Goal: Navigation & Orientation: Find specific page/section

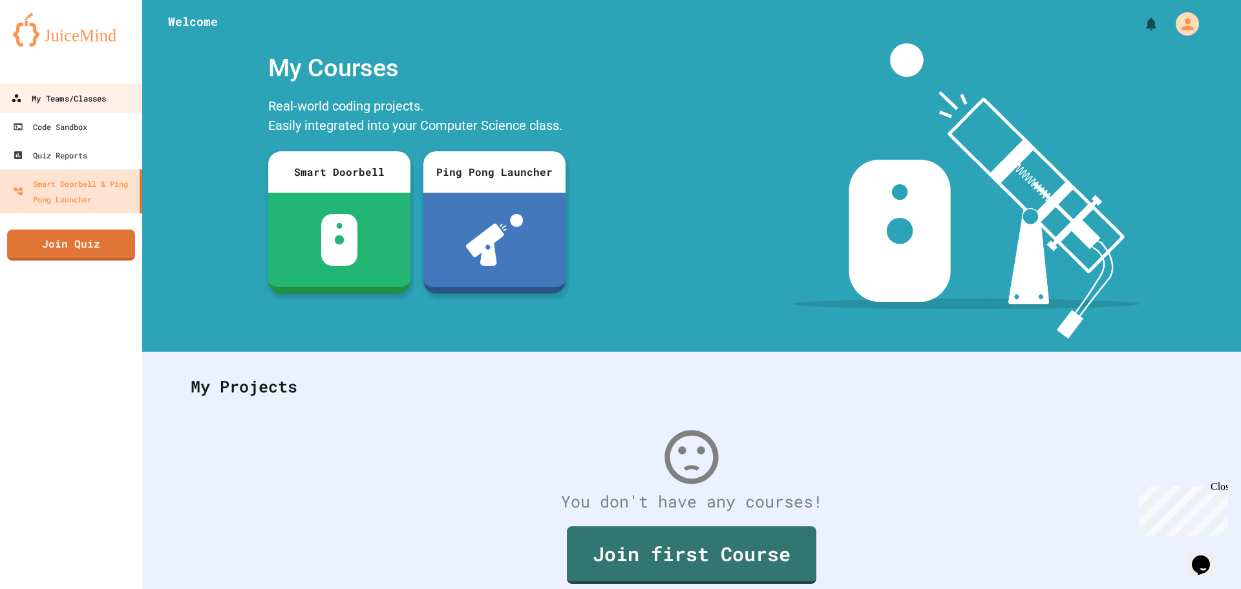
click at [87, 103] on div "My Teams/Classes" at bounding box center [58, 98] width 95 height 16
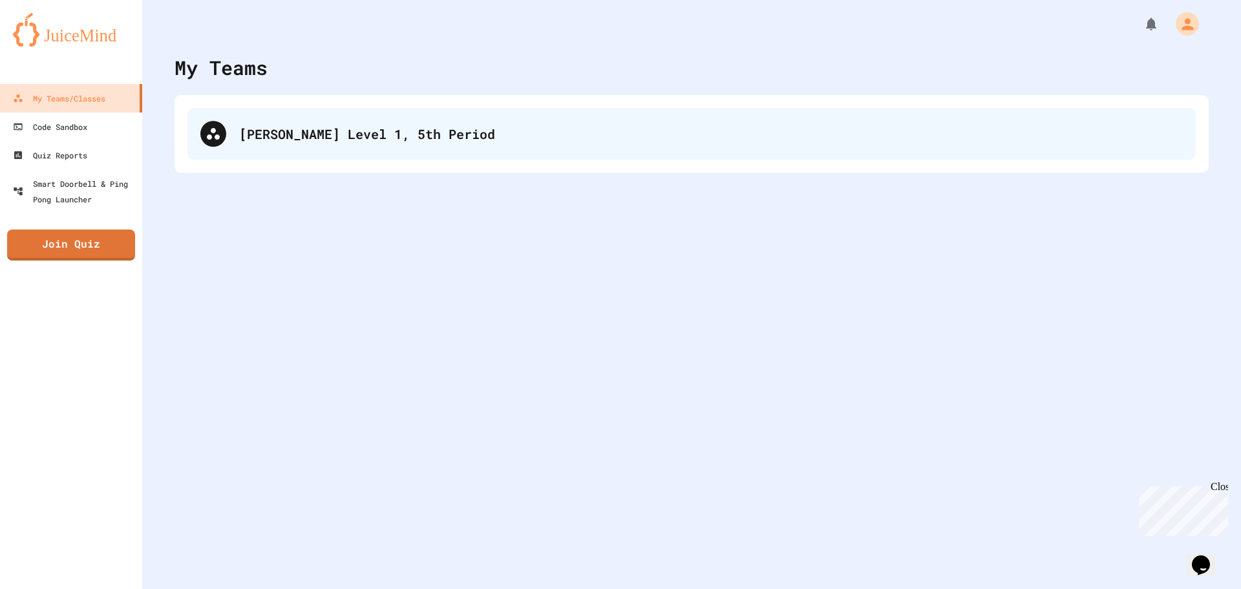
click at [262, 150] on div "[PERSON_NAME] Level 1, 5th Period" at bounding box center [691, 134] width 1008 height 52
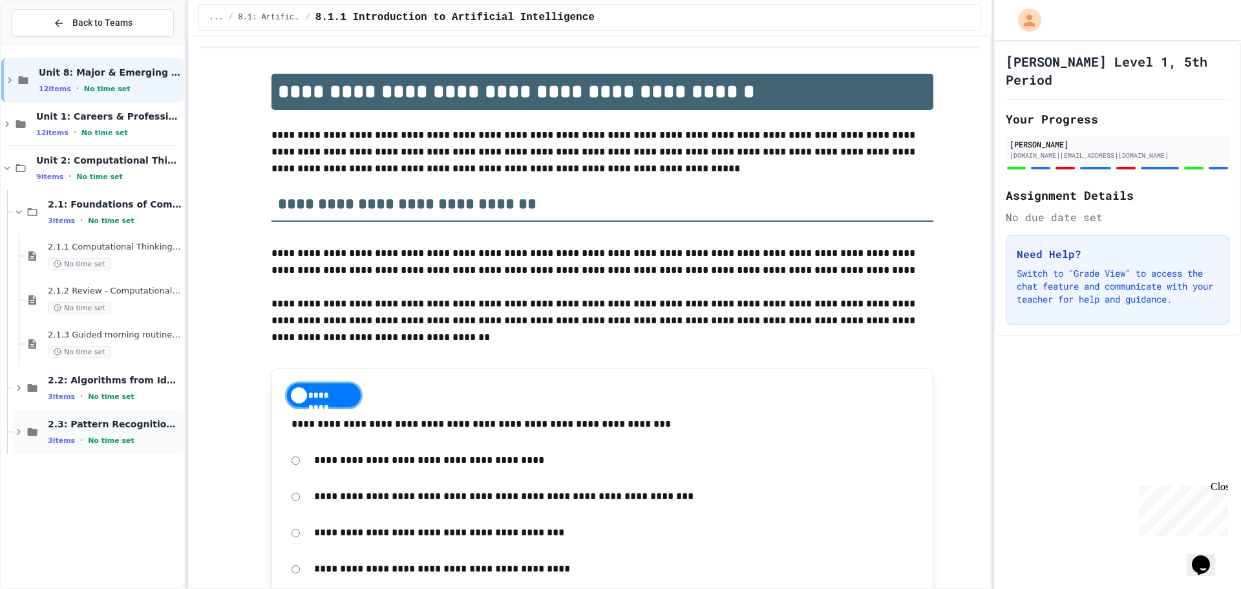
click at [165, 427] on span "2.3: Pattern Recognition & Decomposition" at bounding box center [115, 424] width 134 height 12
click at [140, 440] on div "2.3: Pattern Recognition & Decomposition 3 items • No time set" at bounding box center [115, 431] width 134 height 27
